Goal: Register for event/course

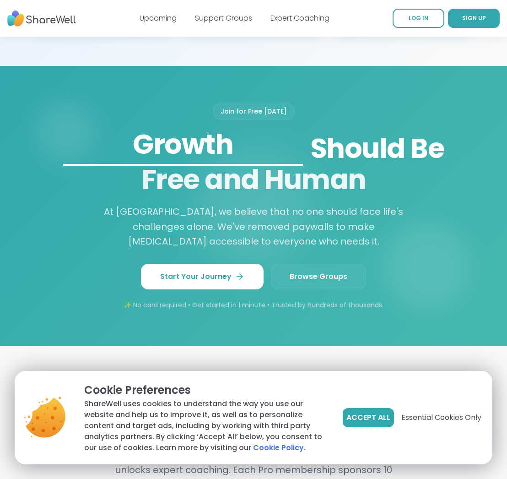
scroll to position [733, 0]
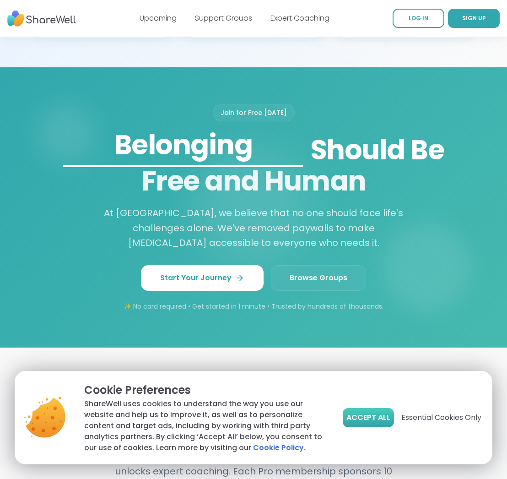
click at [367, 412] on span "Accept All" at bounding box center [368, 417] width 44 height 11
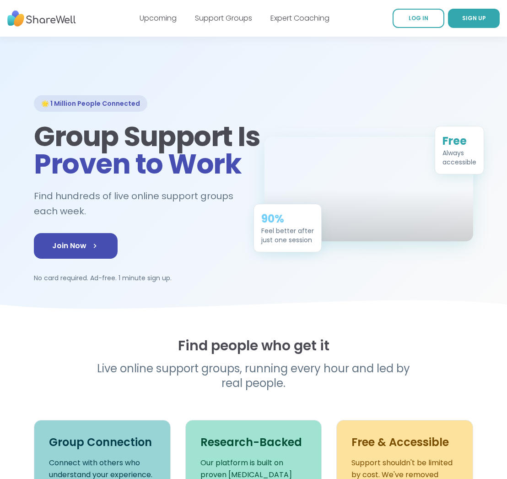
scroll to position [0, 0]
click at [74, 251] on span "Join Now" at bounding box center [75, 245] width 47 height 11
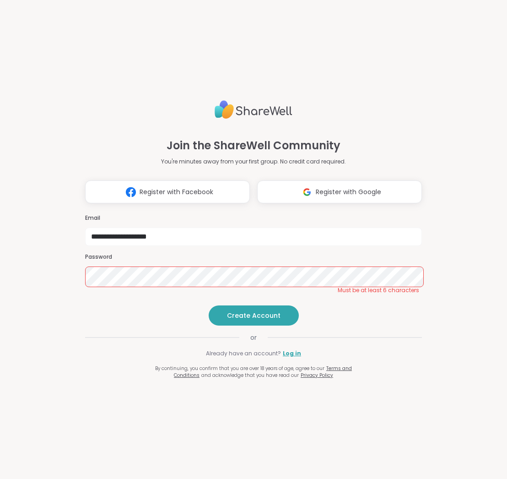
type input "**********"
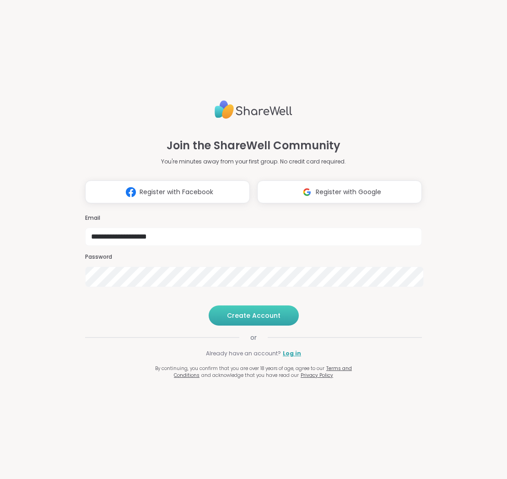
click at [269, 320] on span "Create Account" at bounding box center [254, 315] width 54 height 9
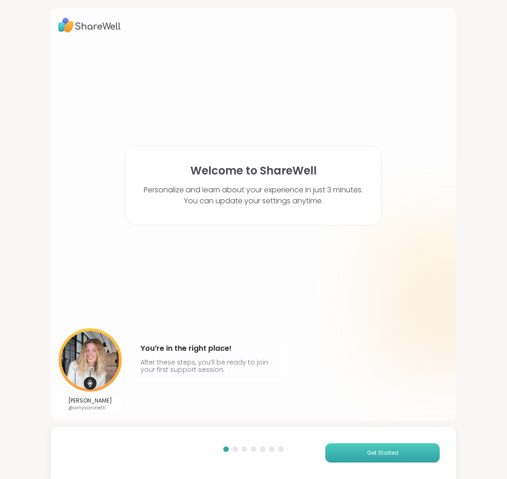
click at [380, 448] on span "Get Started" at bounding box center [383, 452] width 32 height 8
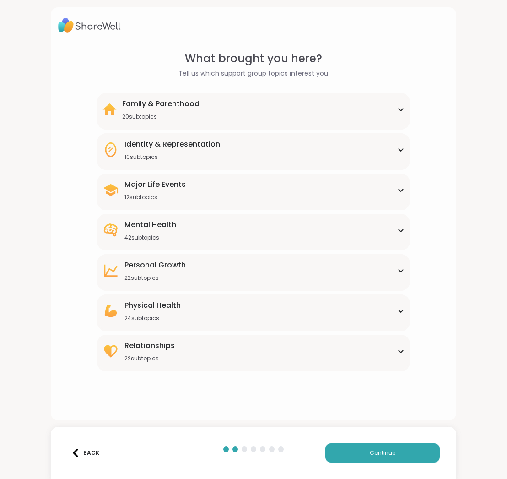
click at [402, 98] on div "Family & Parenthood 20 subtopics" at bounding box center [253, 109] width 302 height 22
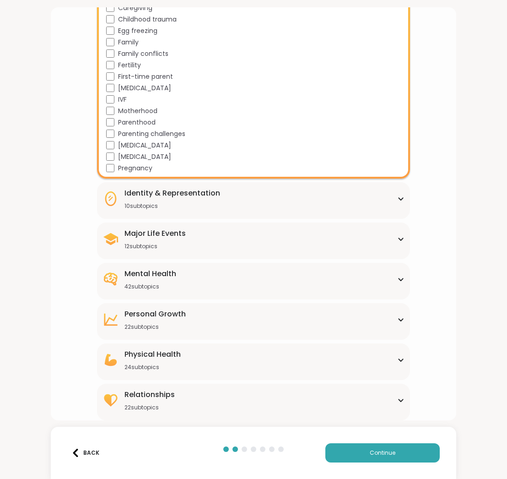
scroll to position [228, 0]
click at [377, 290] on div "Mental Health 42 subtopics" at bounding box center [253, 279] width 302 height 22
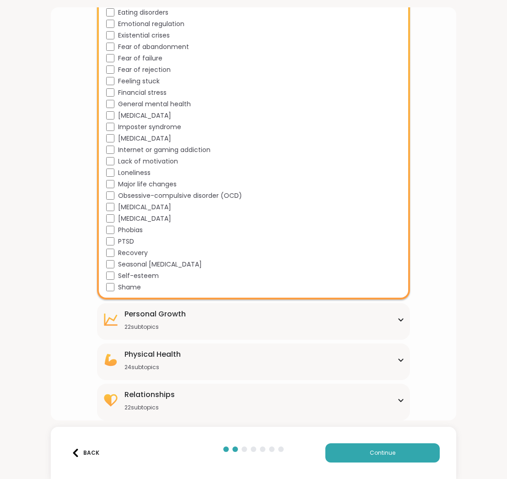
scroll to position [773, 0]
click at [401, 308] on div "Personal Growth 22 subtopics" at bounding box center [253, 319] width 302 height 22
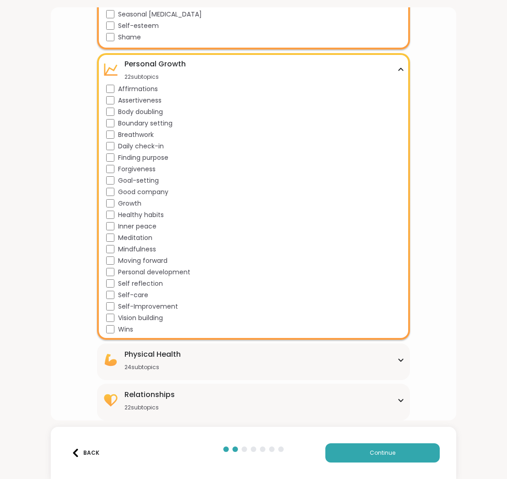
scroll to position [0, 0]
click at [399, 394] on div "Relationships 22 subtopics" at bounding box center [253, 400] width 302 height 22
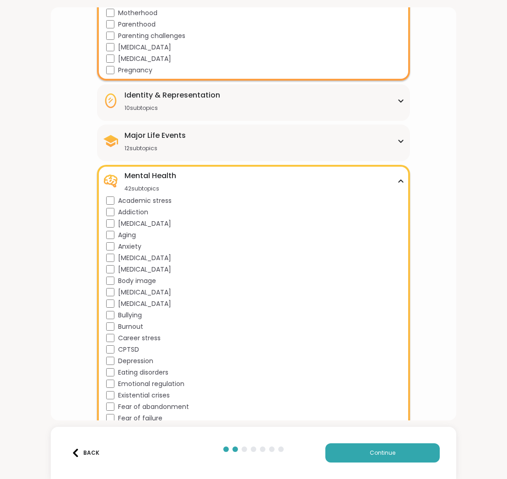
scroll to position [317, 0]
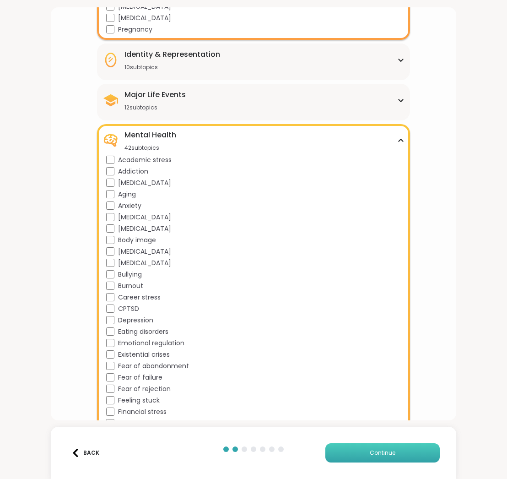
click at [376, 449] on span "Continue" at bounding box center [383, 452] width 26 height 8
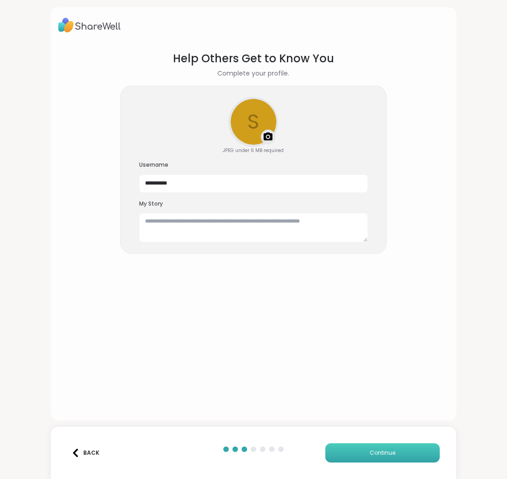
scroll to position [0, 0]
click at [221, 242] on textarea at bounding box center [253, 227] width 229 height 29
click at [251, 242] on textarea at bounding box center [253, 227] width 229 height 29
click at [230, 246] on textarea "**********" at bounding box center [253, 229] width 229 height 33
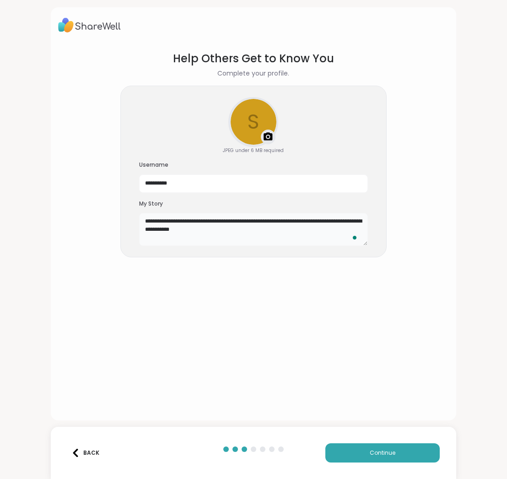
scroll to position [9, 0]
type textarea "**********"
click at [375, 453] on span "Continue" at bounding box center [383, 452] width 26 height 8
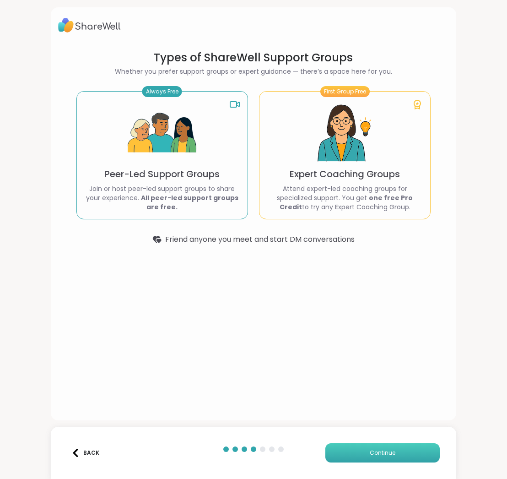
scroll to position [2, 0]
click at [389, 450] on span "Continue" at bounding box center [383, 452] width 26 height 8
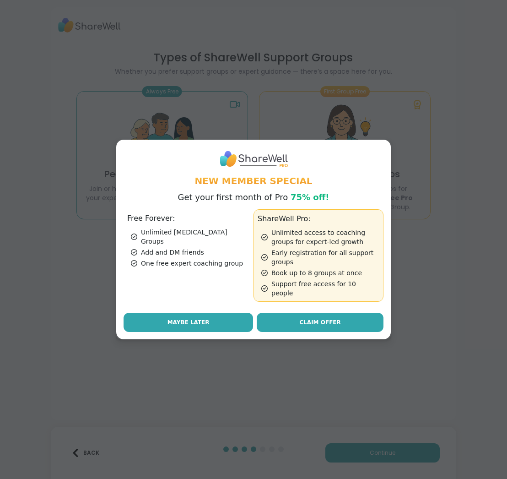
click at [204, 326] on span "Maybe Later" at bounding box center [188, 322] width 42 height 8
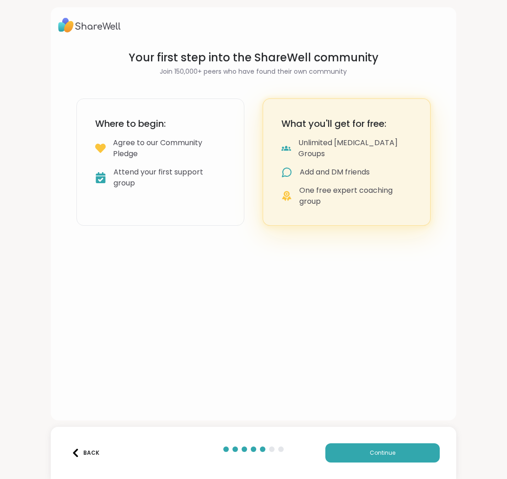
scroll to position [0, 0]
click at [370, 448] on span "Continue" at bounding box center [383, 452] width 26 height 8
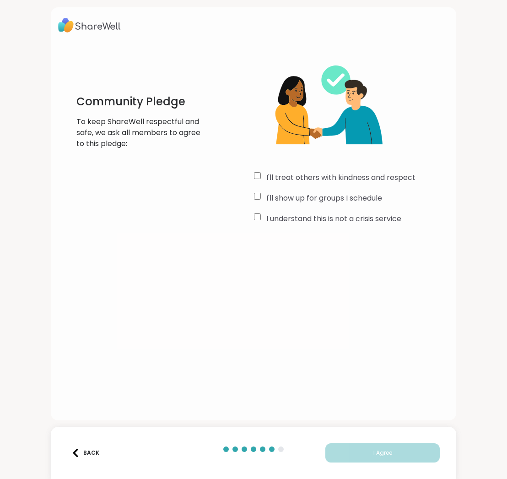
click at [268, 200] on div "I'll show up for groups I schedule" at bounding box center [351, 198] width 195 height 11
click at [272, 224] on label "I understand this is not a crisis service" at bounding box center [333, 218] width 135 height 11
click at [369, 457] on button "I Agree" at bounding box center [382, 452] width 114 height 19
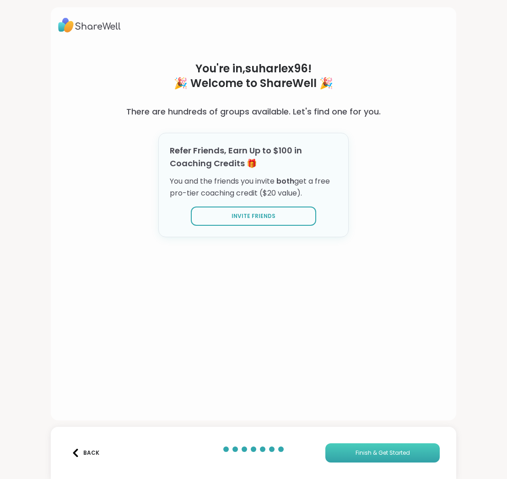
click at [379, 450] on span "Finish & Get Started" at bounding box center [383, 452] width 54 height 8
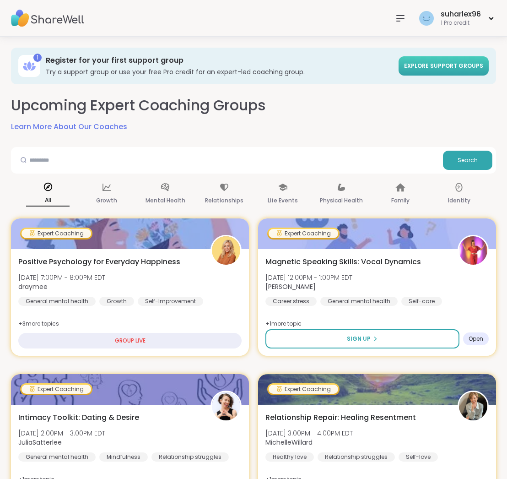
click at [404, 70] on span "Explore support groups" at bounding box center [443, 66] width 79 height 8
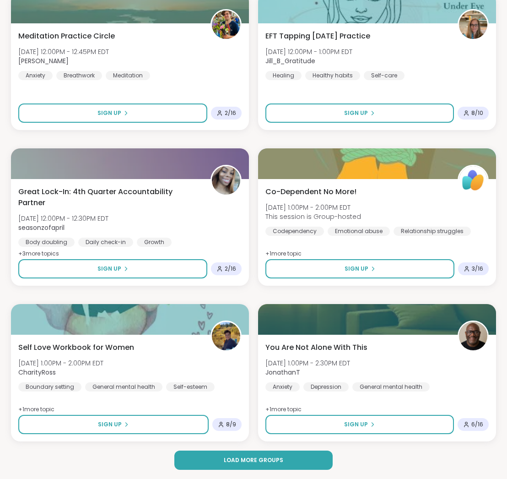
scroll to position [2613, 0]
click at [278, 456] on span "Load more groups" at bounding box center [253, 460] width 59 height 8
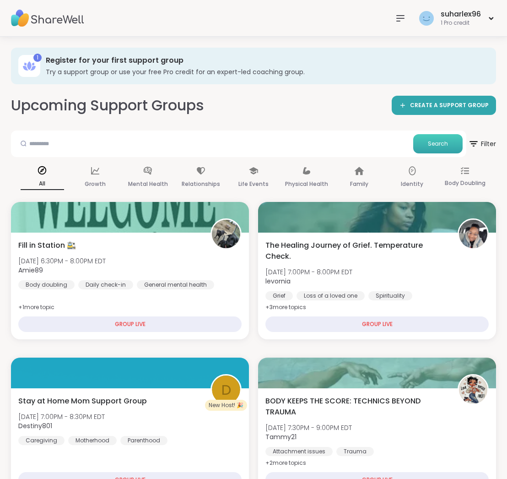
scroll to position [0, 0]
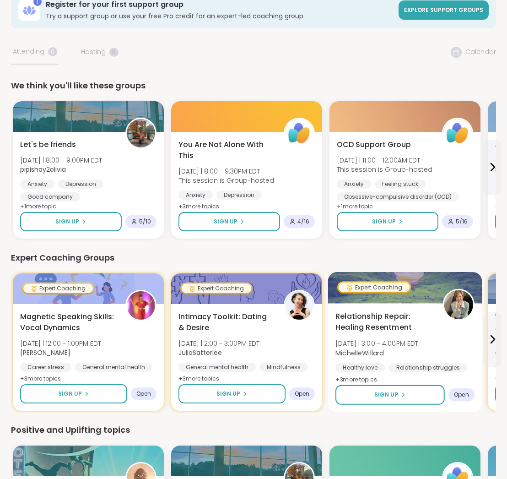
scroll to position [57, 0]
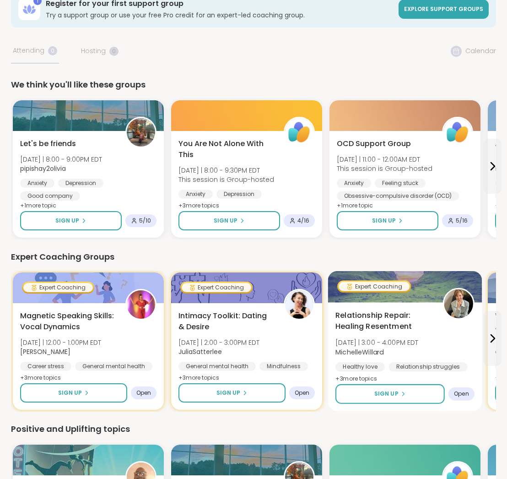
click at [460, 384] on div "Relationship Repair: Healing Resentment Thu 10/9 | 3:00 - 4:00PM EDT MichelleWi…" at bounding box center [404, 347] width 139 height 75
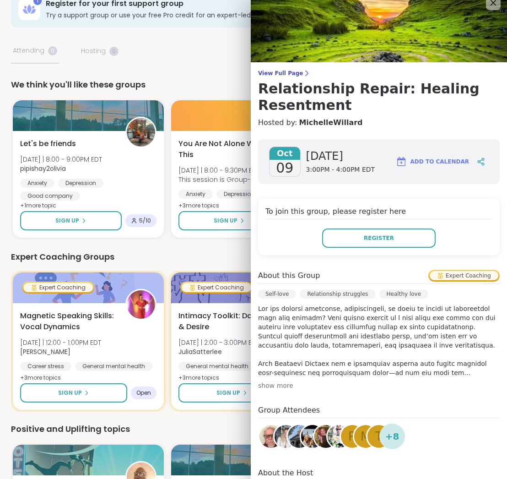
scroll to position [0, 0]
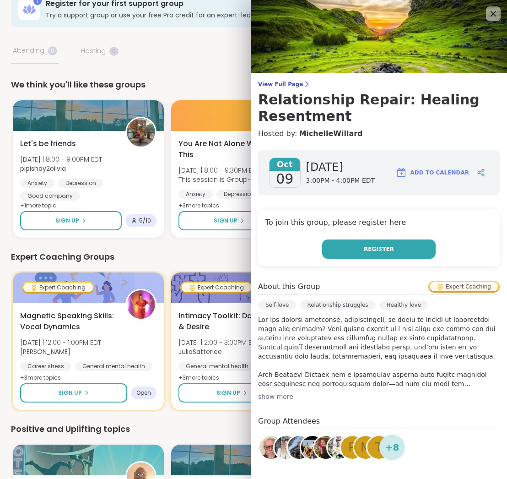
click at [393, 253] on span "Register" at bounding box center [379, 249] width 30 height 8
click at [493, 11] on icon at bounding box center [492, 13] width 11 height 11
